Goal: Task Accomplishment & Management: Complete application form

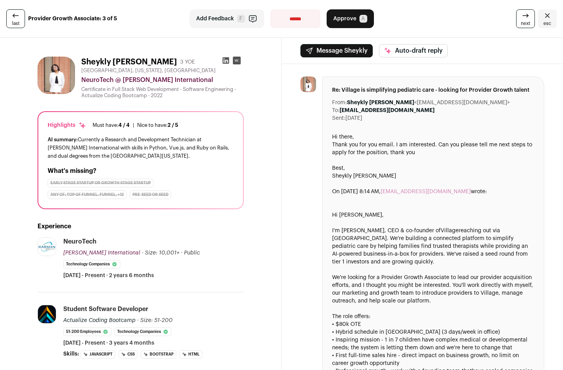
click at [52, 71] on img at bounding box center [55, 75] width 37 height 37
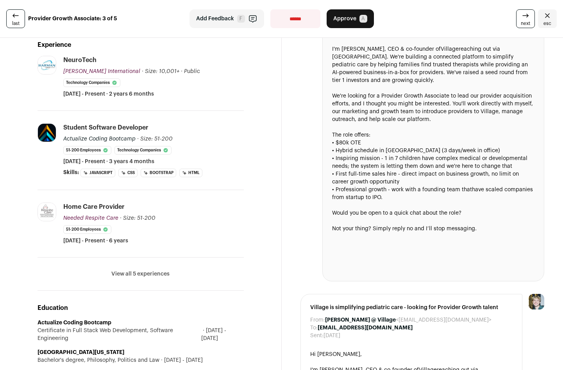
scroll to position [182, 0]
click at [141, 279] on li "View all 5 experiences View less" at bounding box center [140, 273] width 206 height 33
click at [152, 270] on button "View all 5 experiences" at bounding box center [140, 274] width 58 height 8
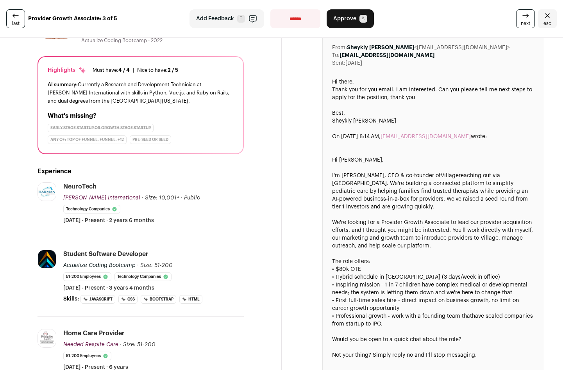
scroll to position [0, 0]
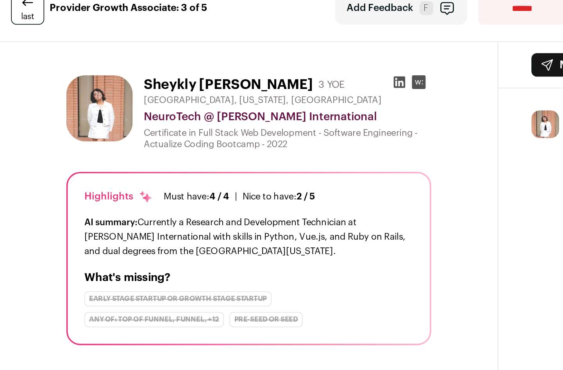
click at [225, 59] on icon at bounding box center [225, 60] width 7 height 7
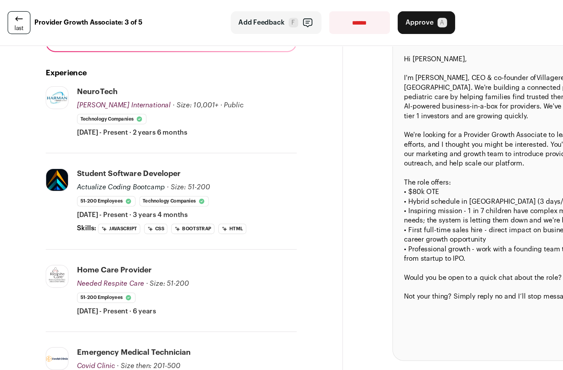
scroll to position [166, 0]
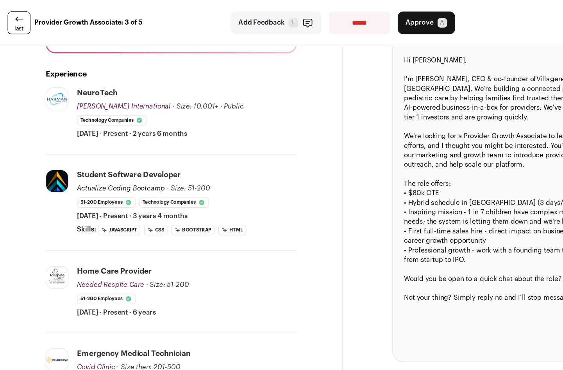
click at [340, 19] on span "Approve" at bounding box center [344, 19] width 23 height 8
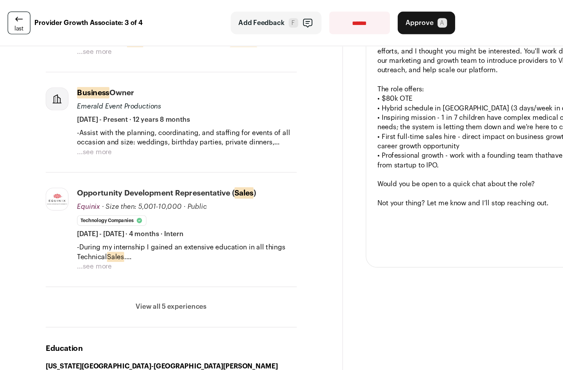
scroll to position [280, 0]
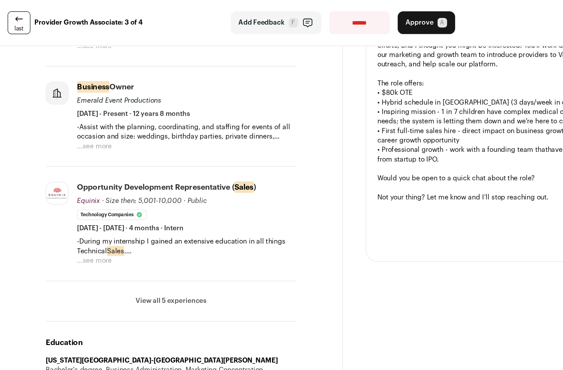
click at [123, 244] on button "View all 5 experiences" at bounding box center [140, 248] width 58 height 8
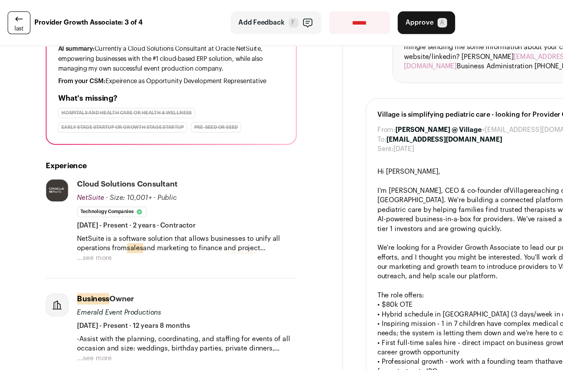
scroll to position [0, 0]
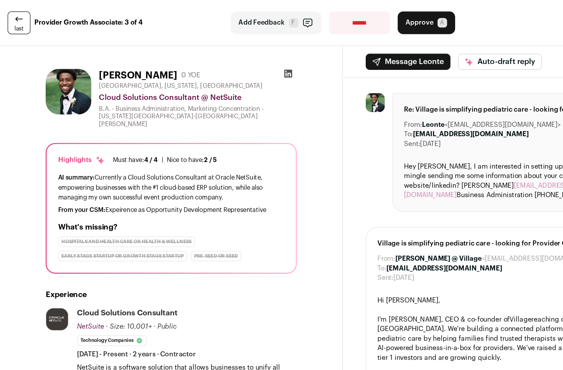
click at [290, 25] on select "**********" at bounding box center [295, 18] width 50 height 19
select select "**********"
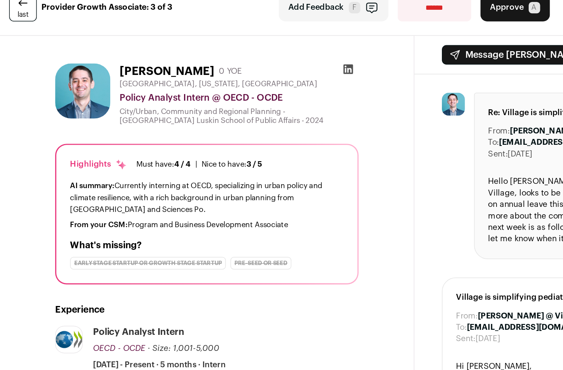
click at [238, 59] on icon at bounding box center [236, 60] width 7 height 7
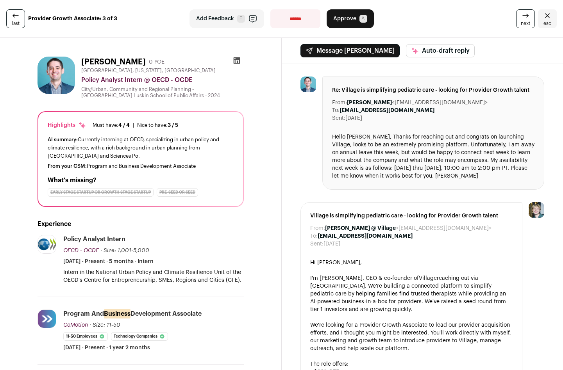
click at [293, 27] on select "**********" at bounding box center [295, 18] width 50 height 19
select select "**********"
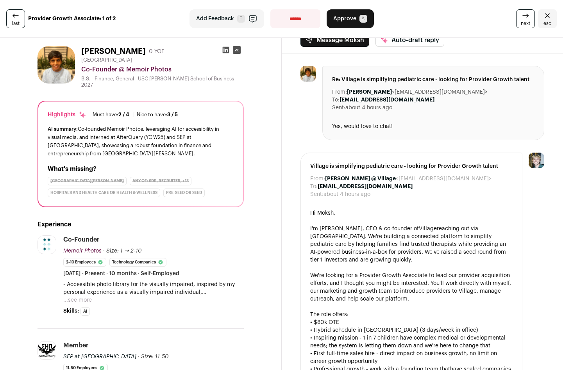
scroll to position [15, 0]
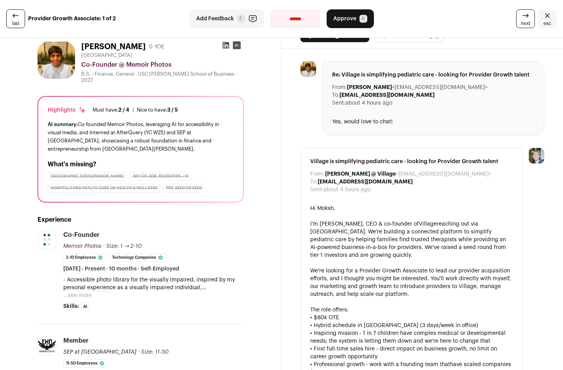
click at [81, 292] on button "...see more" at bounding box center [77, 296] width 29 height 8
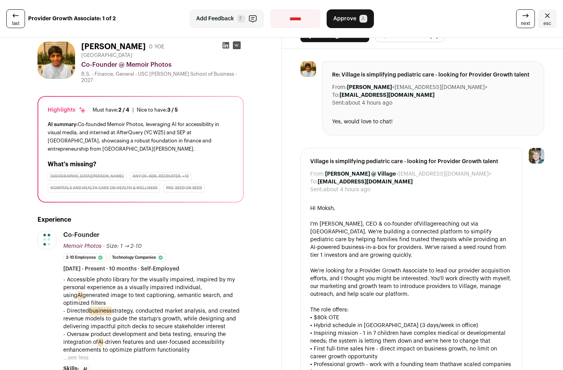
click at [57, 53] on img at bounding box center [55, 59] width 37 height 37
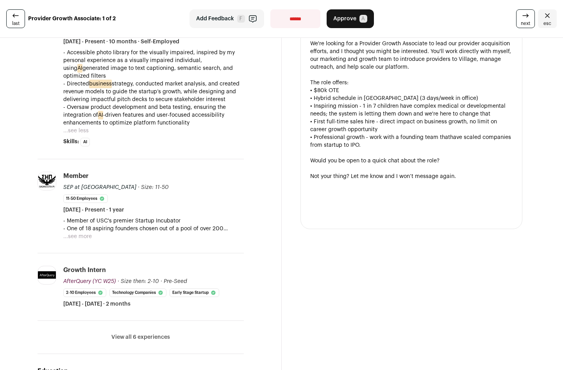
scroll to position [277, 0]
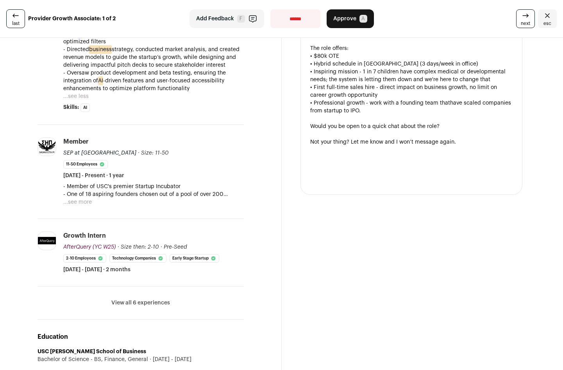
click at [144, 299] on button "View all 6 experiences" at bounding box center [140, 303] width 59 height 8
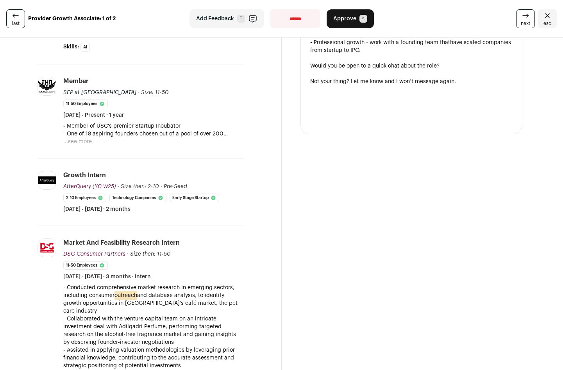
scroll to position [0, 0]
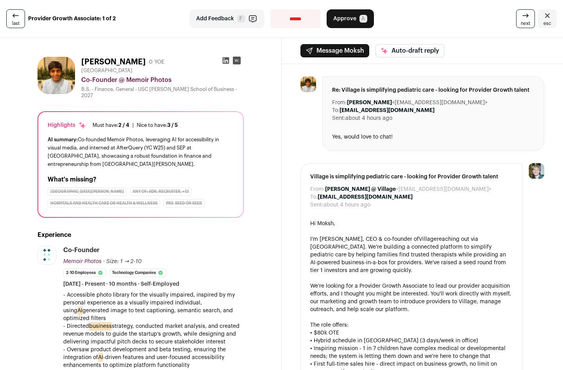
click at [226, 61] on icon at bounding box center [225, 60] width 7 height 7
click at [233, 27] on button "Add Feedback F" at bounding box center [226, 18] width 75 height 19
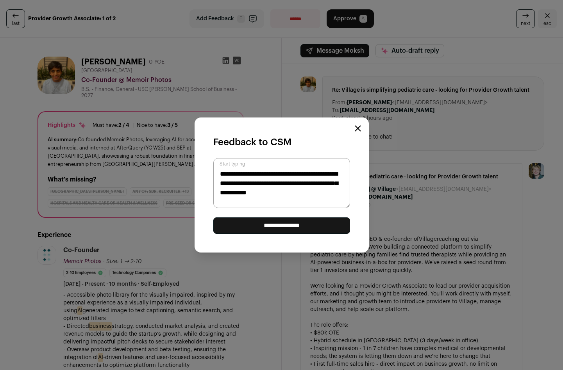
type textarea "**********"
click at [299, 223] on input "**********" at bounding box center [281, 226] width 137 height 16
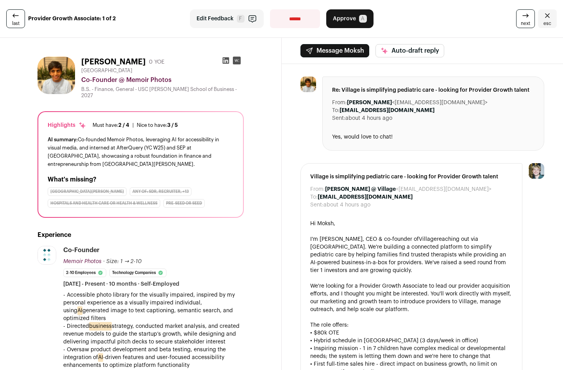
click at [521, 19] on link "next" at bounding box center [525, 18] width 19 height 19
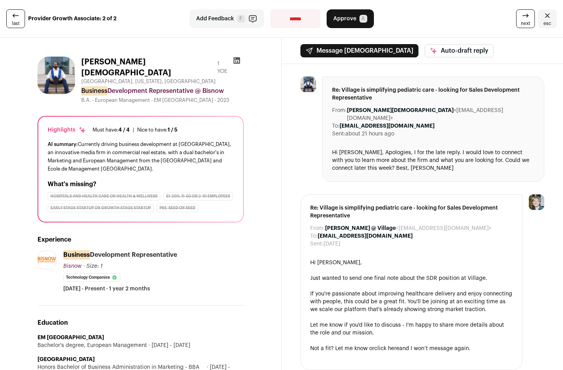
click at [45, 66] on img at bounding box center [55, 75] width 37 height 37
click at [237, 59] on icon at bounding box center [236, 60] width 7 height 7
click at [348, 15] on span "Approve" at bounding box center [344, 19] width 23 height 8
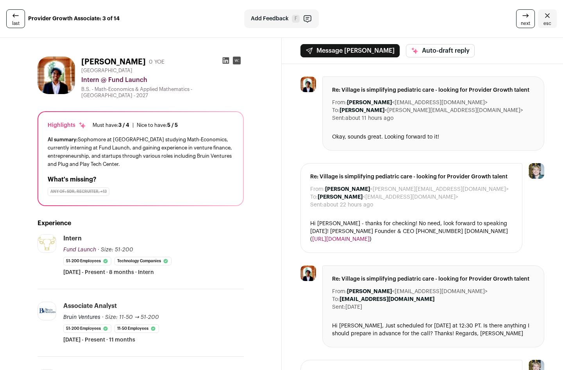
click at [61, 79] on img at bounding box center [55, 75] width 37 height 37
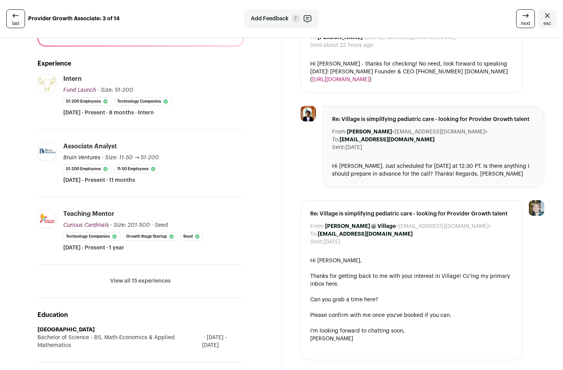
scroll to position [190, 0]
